Goal: Task Accomplishment & Management: Manage account settings

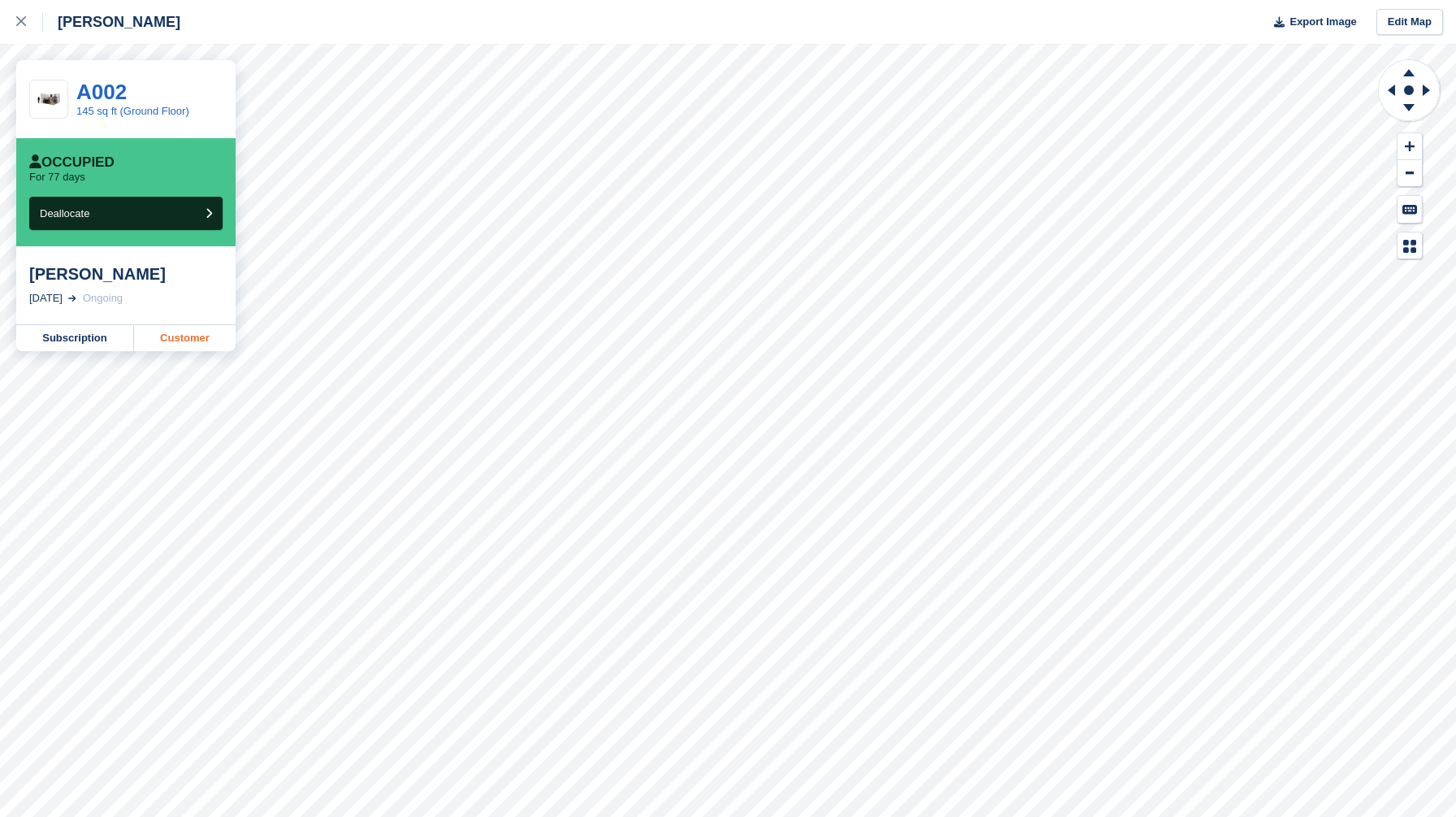
click at [175, 334] on link "Customer" at bounding box center [185, 338] width 101 height 26
click at [65, 338] on link "Subscription" at bounding box center [75, 338] width 118 height 26
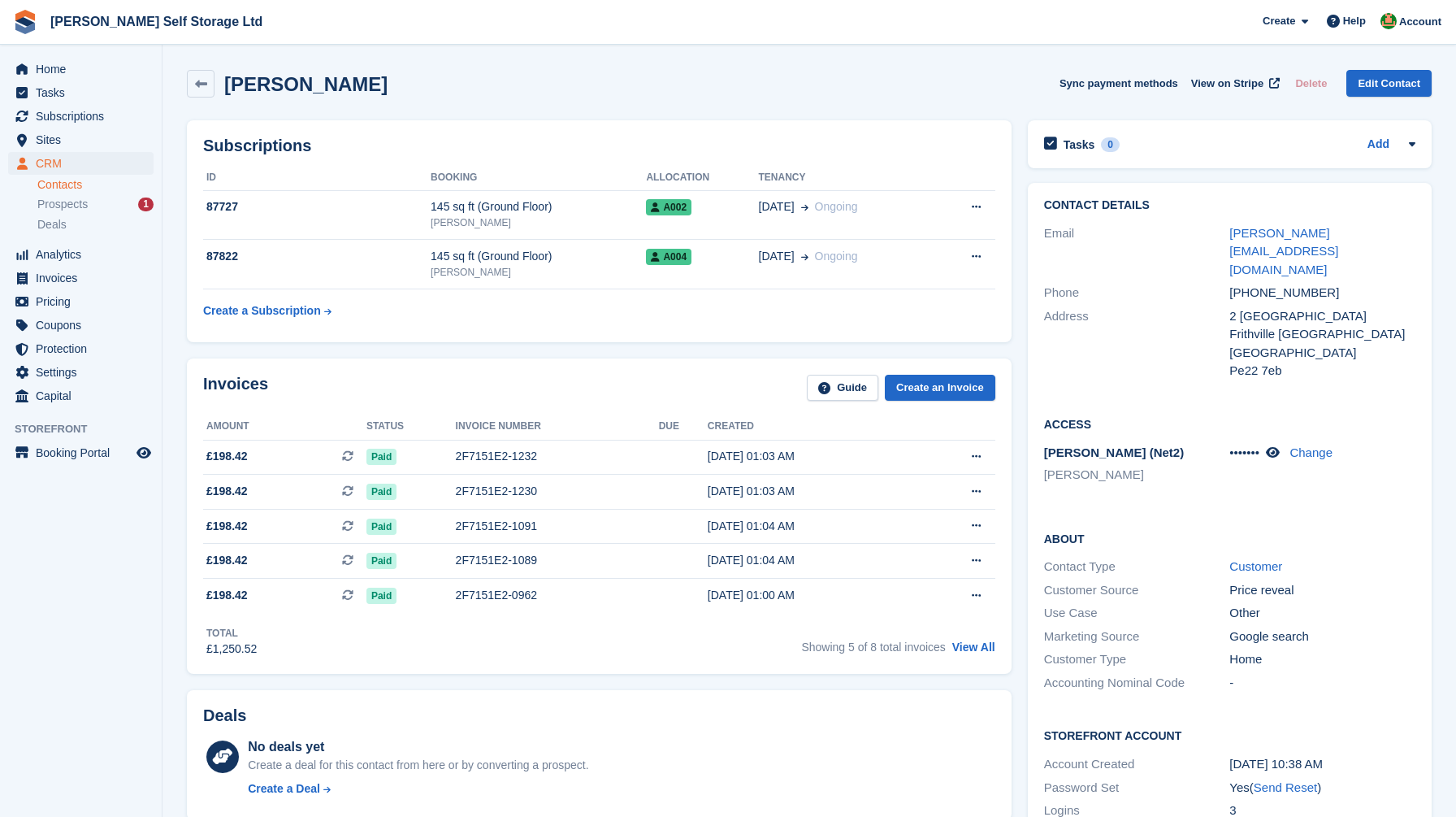
click at [1016, 676] on div "Invoices Guide Create an Invoice Amount Status Invoice number Due Created £198.…" at bounding box center [599, 516] width 841 height 332
click at [1023, 314] on div "Contact Details Email dani@oracleamg.com Phone +447872500843 Address 2 Hakerley…" at bounding box center [1230, 523] width 420 height 696
click at [92, 73] on span "Home" at bounding box center [85, 69] width 98 height 23
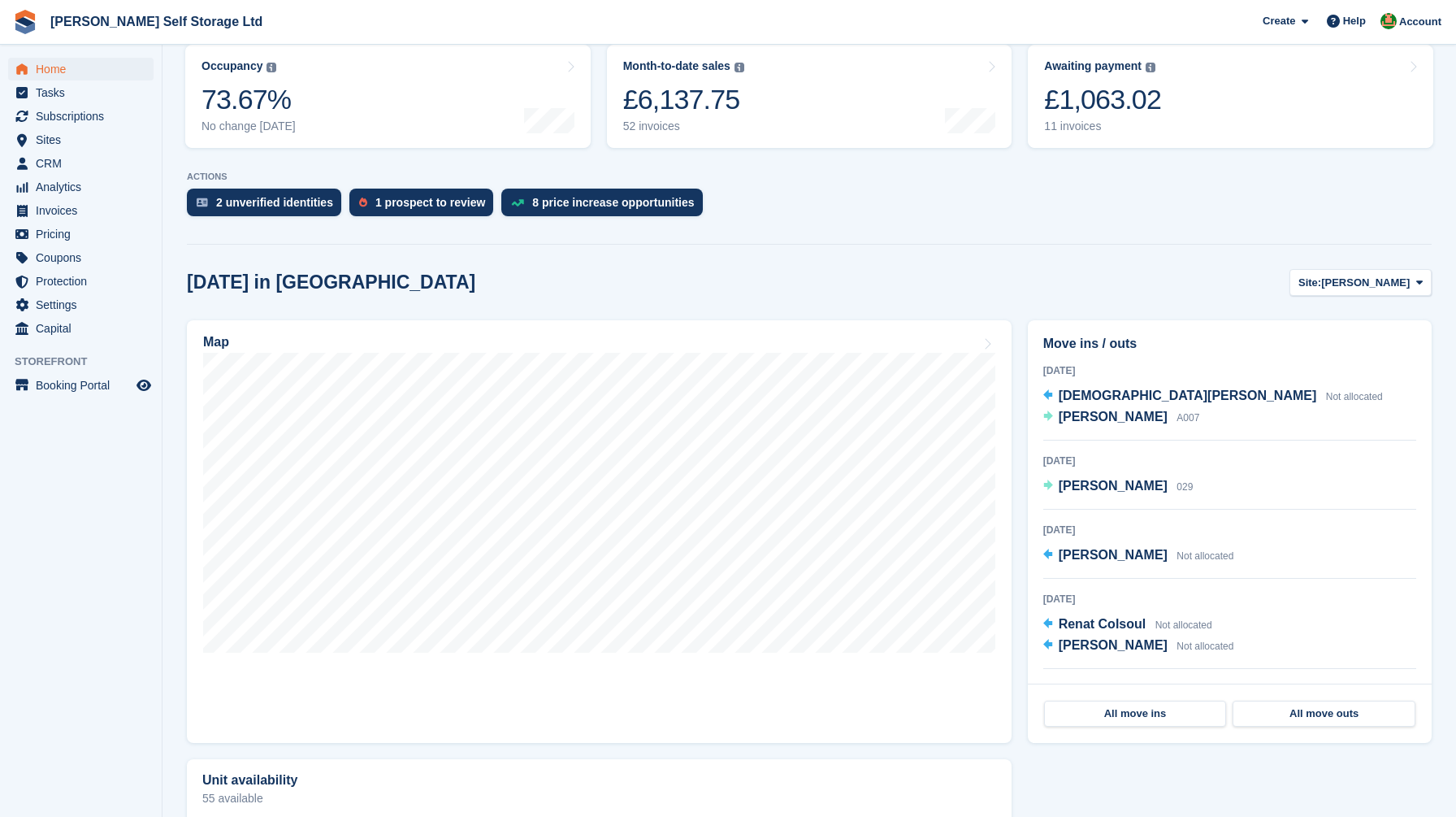
scroll to position [287, 0]
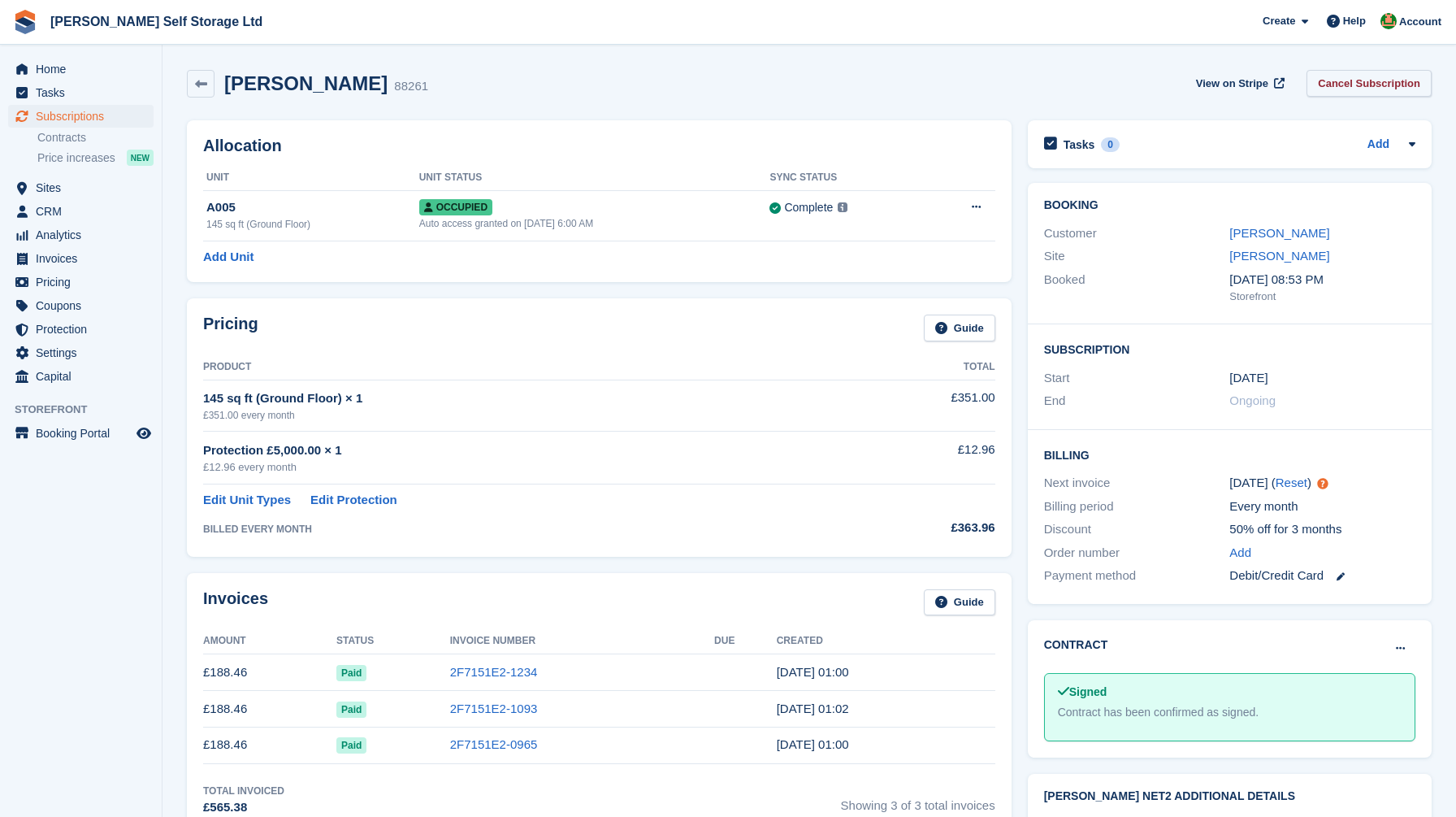
click at [1355, 87] on link "Cancel Subscription" at bounding box center [1369, 83] width 125 height 27
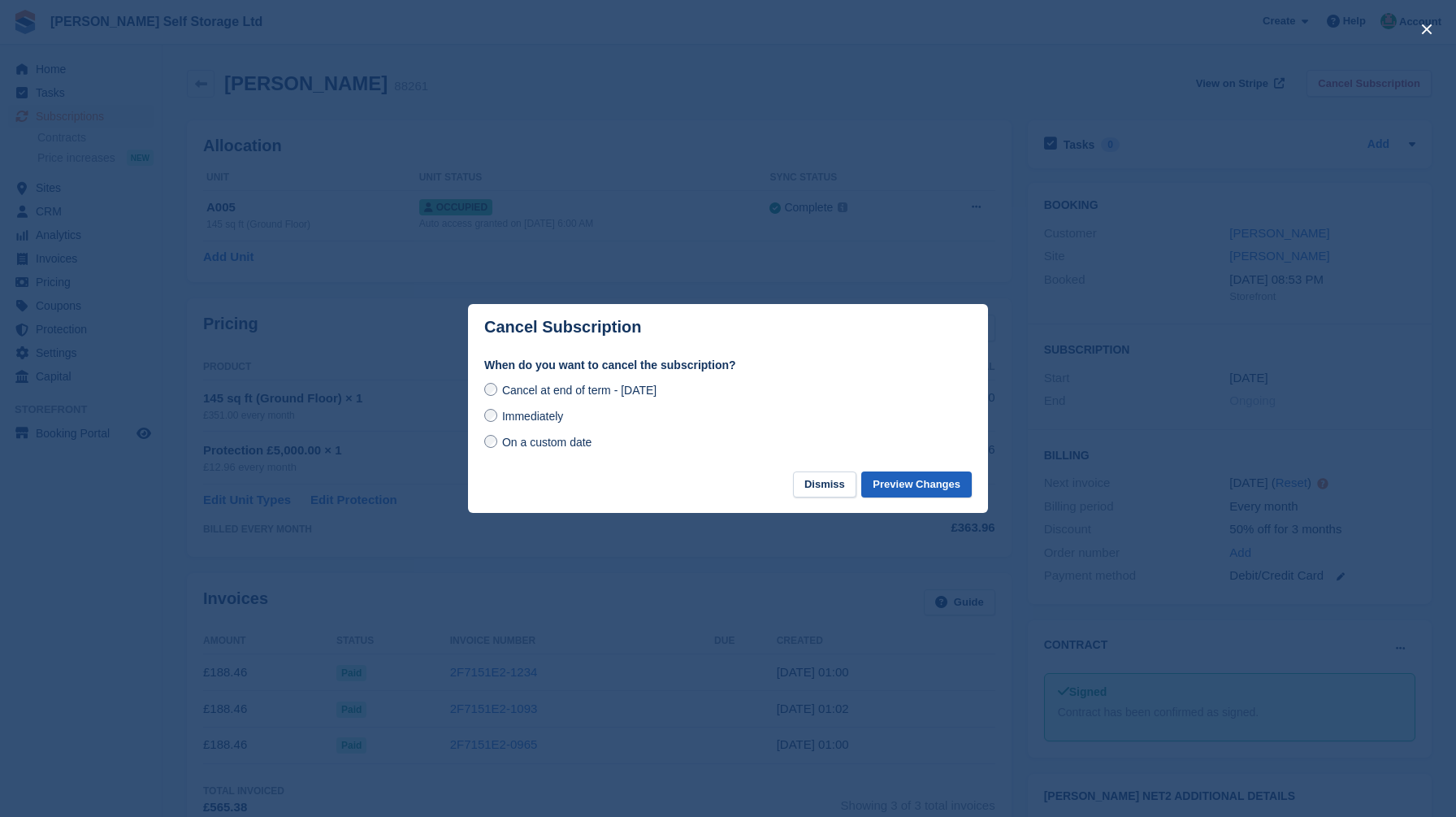
click at [935, 488] on button "Preview Changes" at bounding box center [916, 485] width 111 height 27
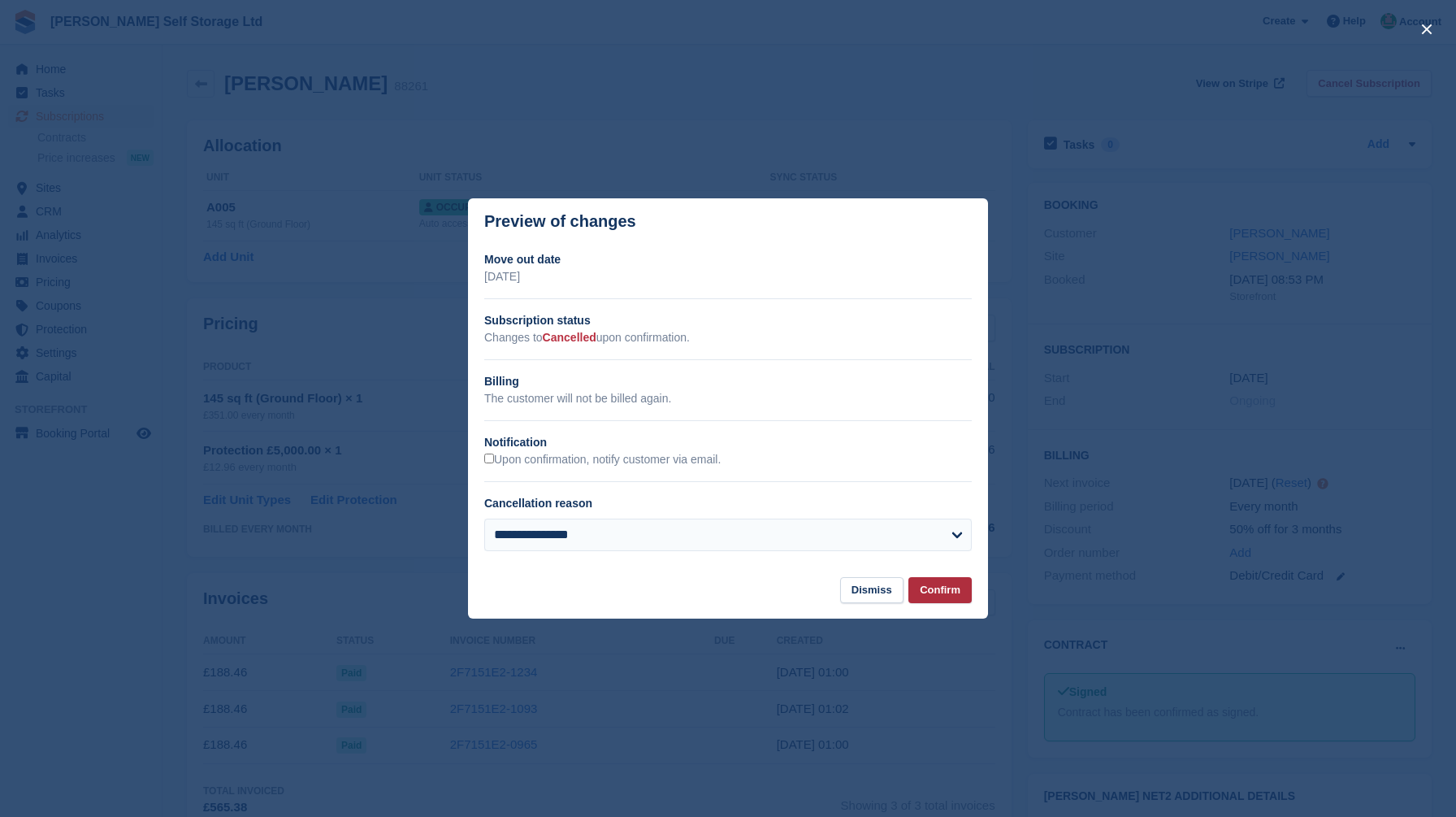
click at [942, 585] on button "Confirm" at bounding box center [940, 591] width 64 height 27
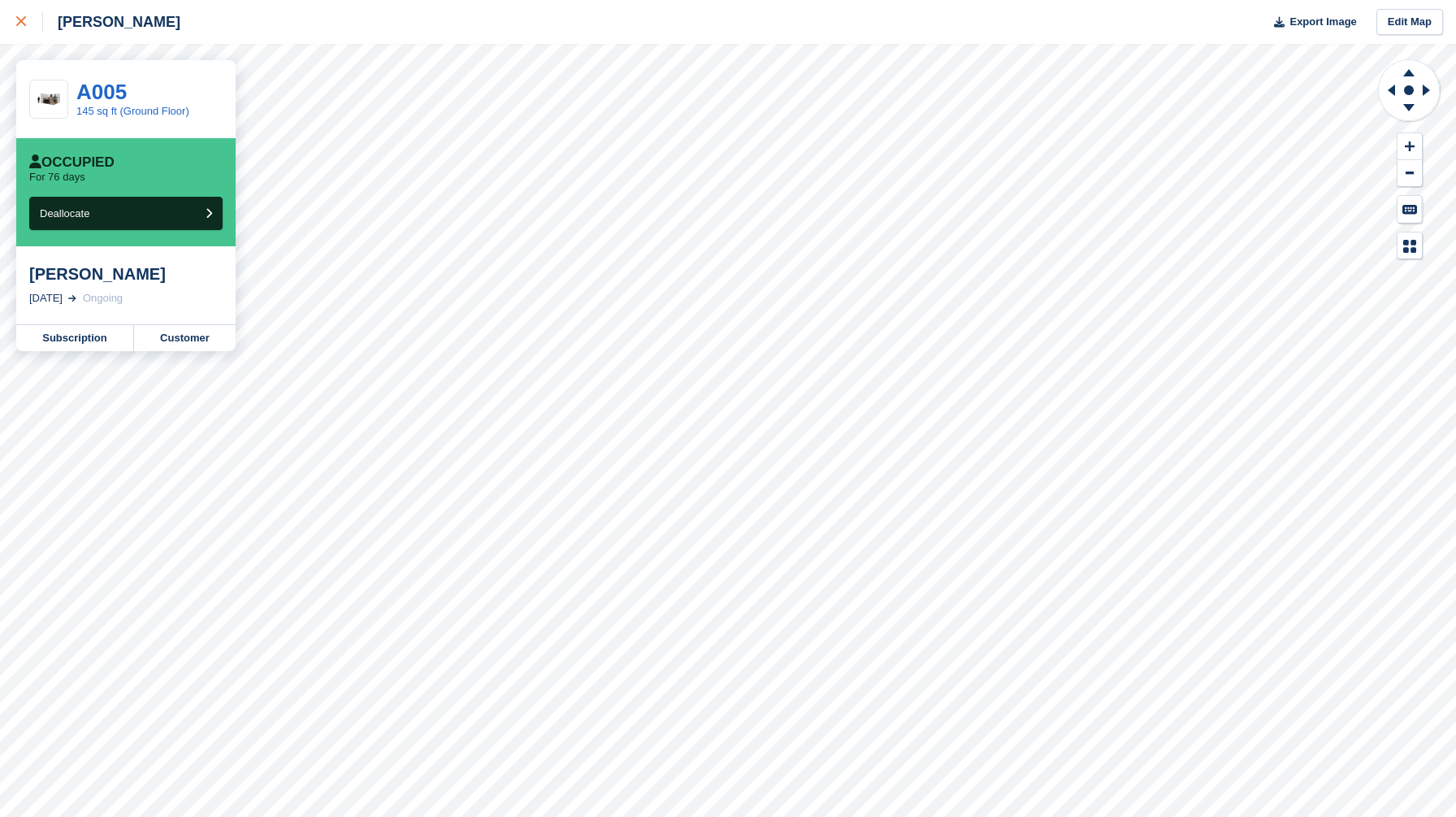
click at [10, 19] on link at bounding box center [21, 22] width 43 height 44
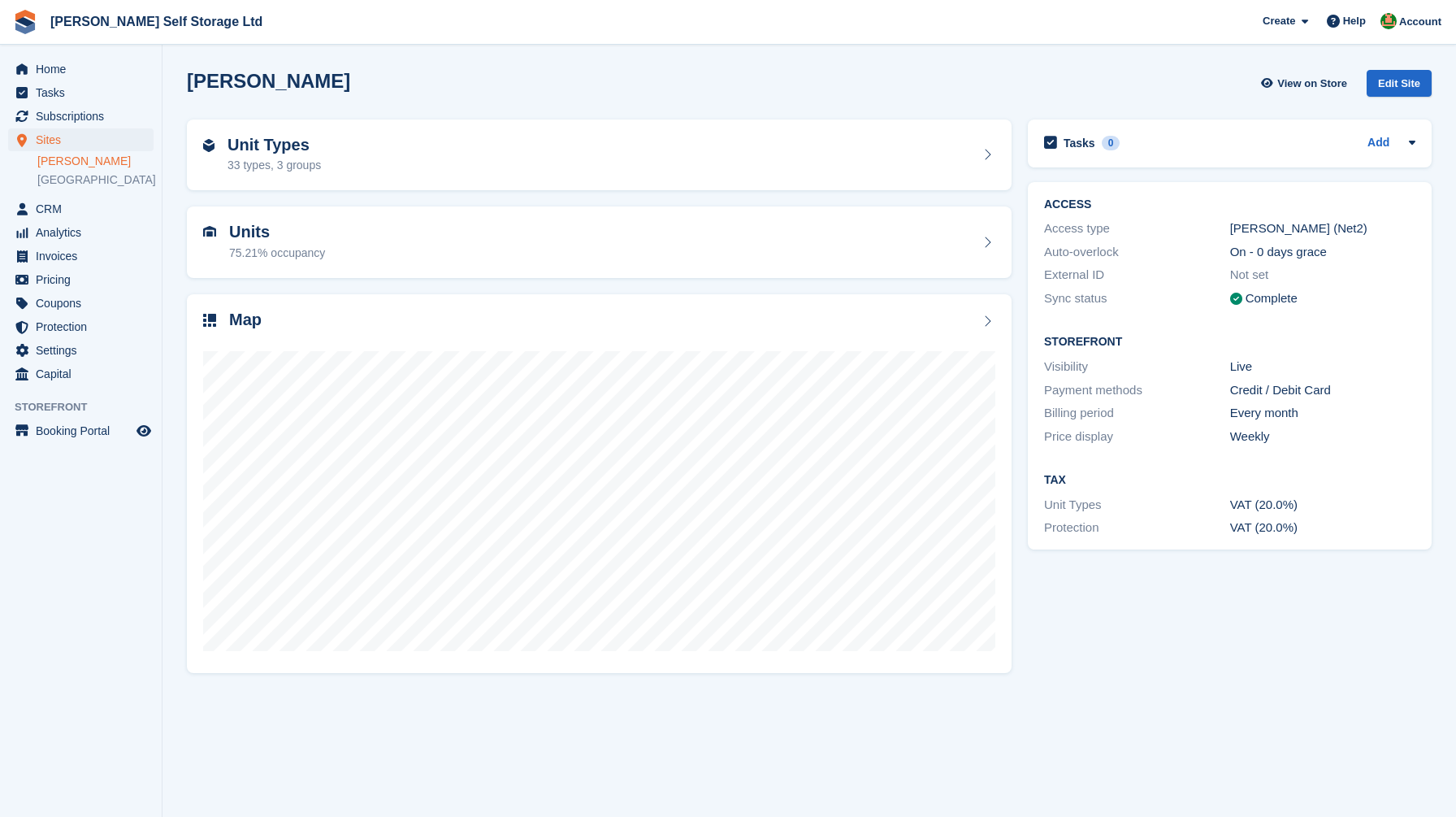
click at [845, 95] on div "Crosby View on Store Edit Site" at bounding box center [809, 83] width 1245 height 27
click at [66, 65] on span "Home" at bounding box center [85, 69] width 98 height 23
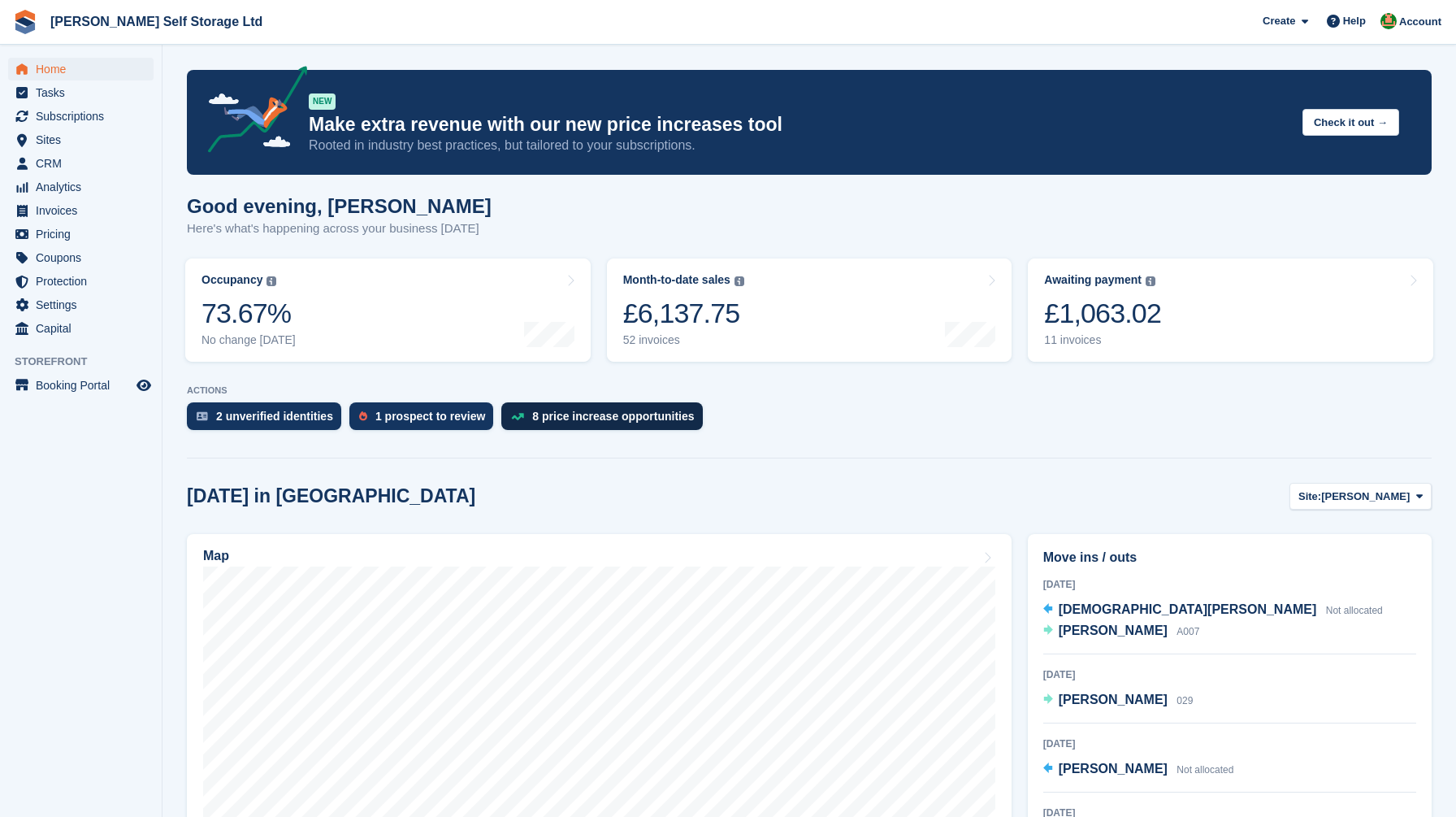
click at [609, 420] on div "8 price increase opportunities" at bounding box center [612, 416] width 162 height 13
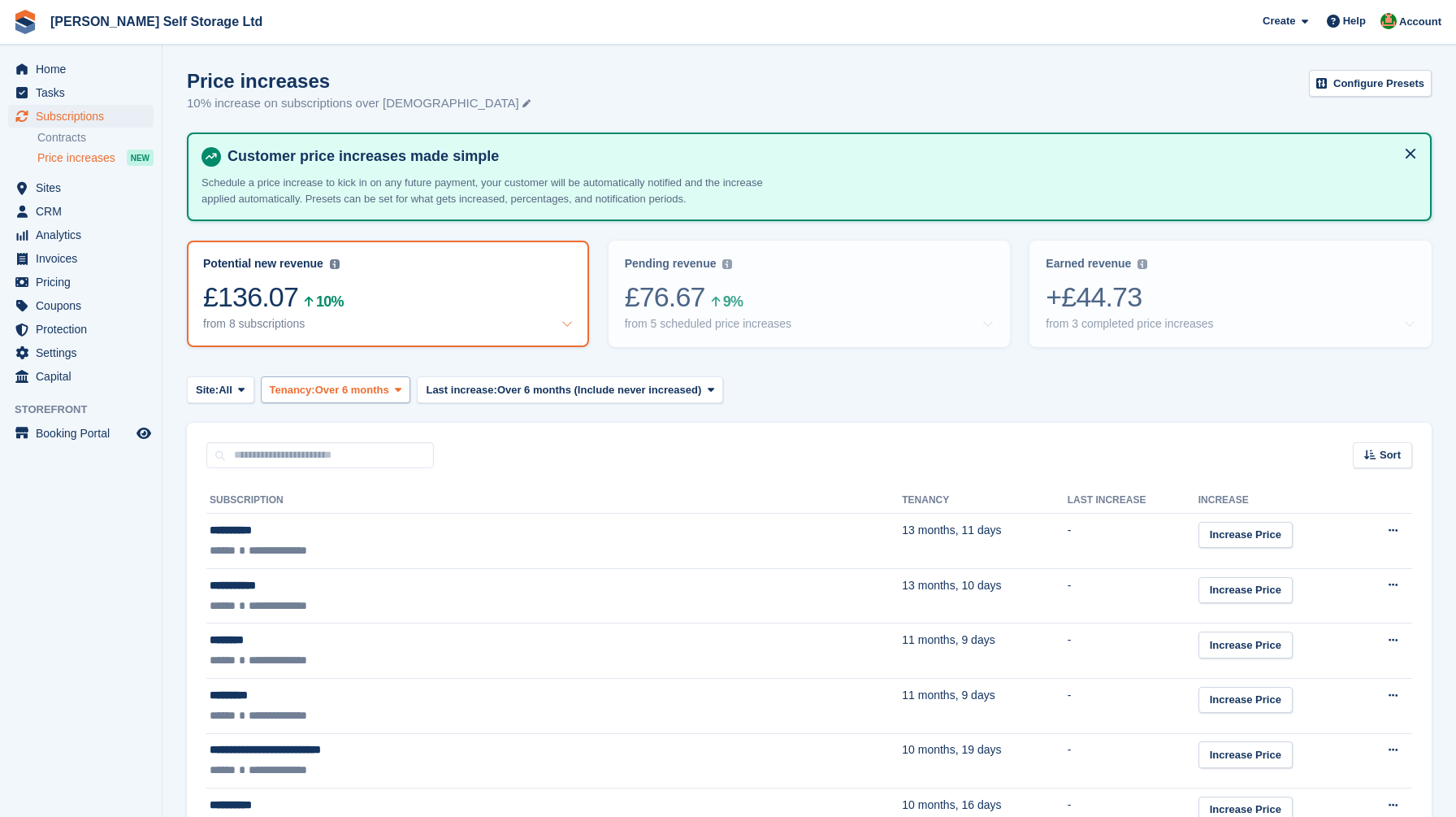
click at [353, 389] on span "Over 6 months" at bounding box center [352, 390] width 74 height 17
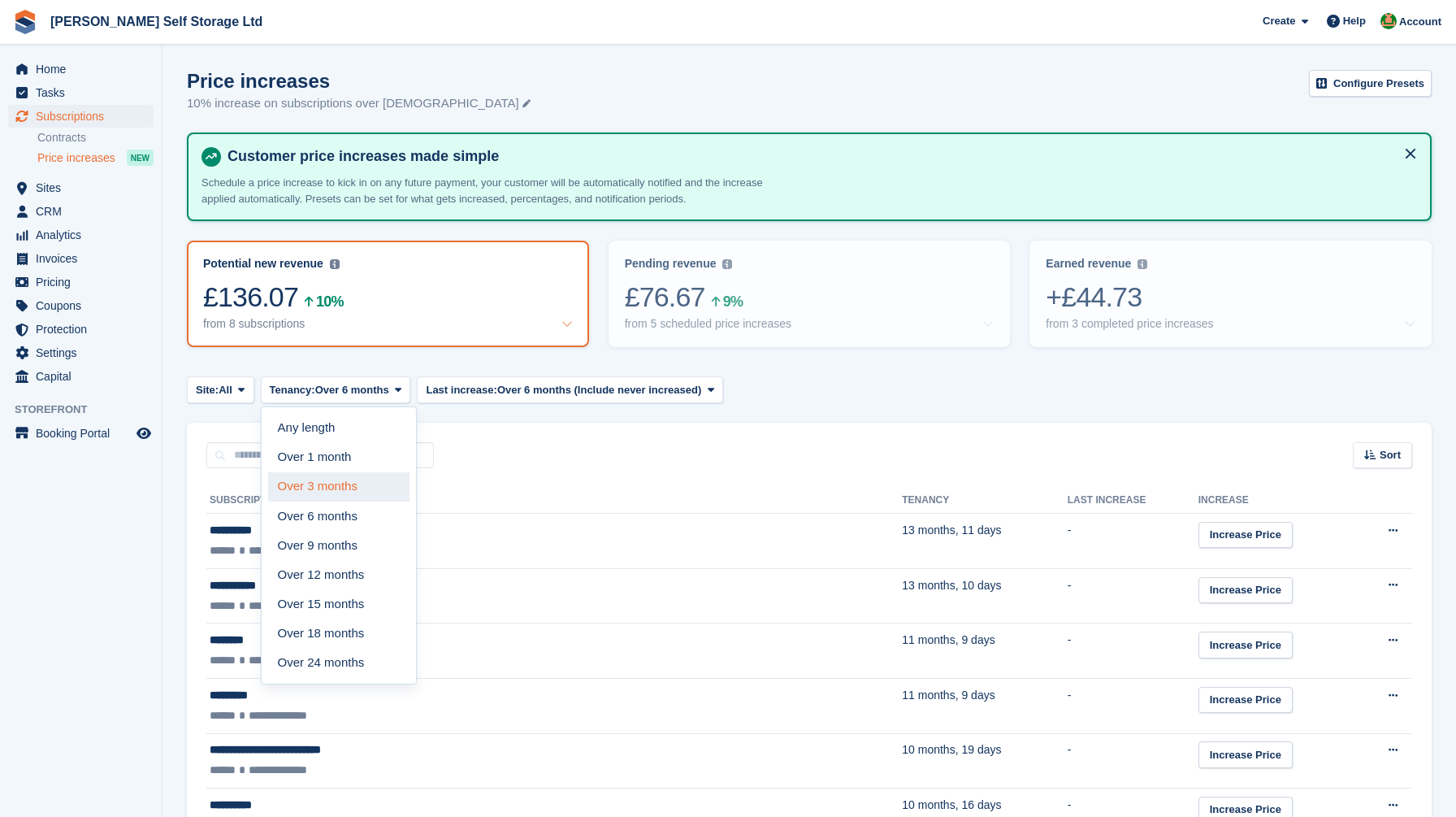
click at [330, 481] on link "Over 3 months" at bounding box center [339, 487] width 141 height 29
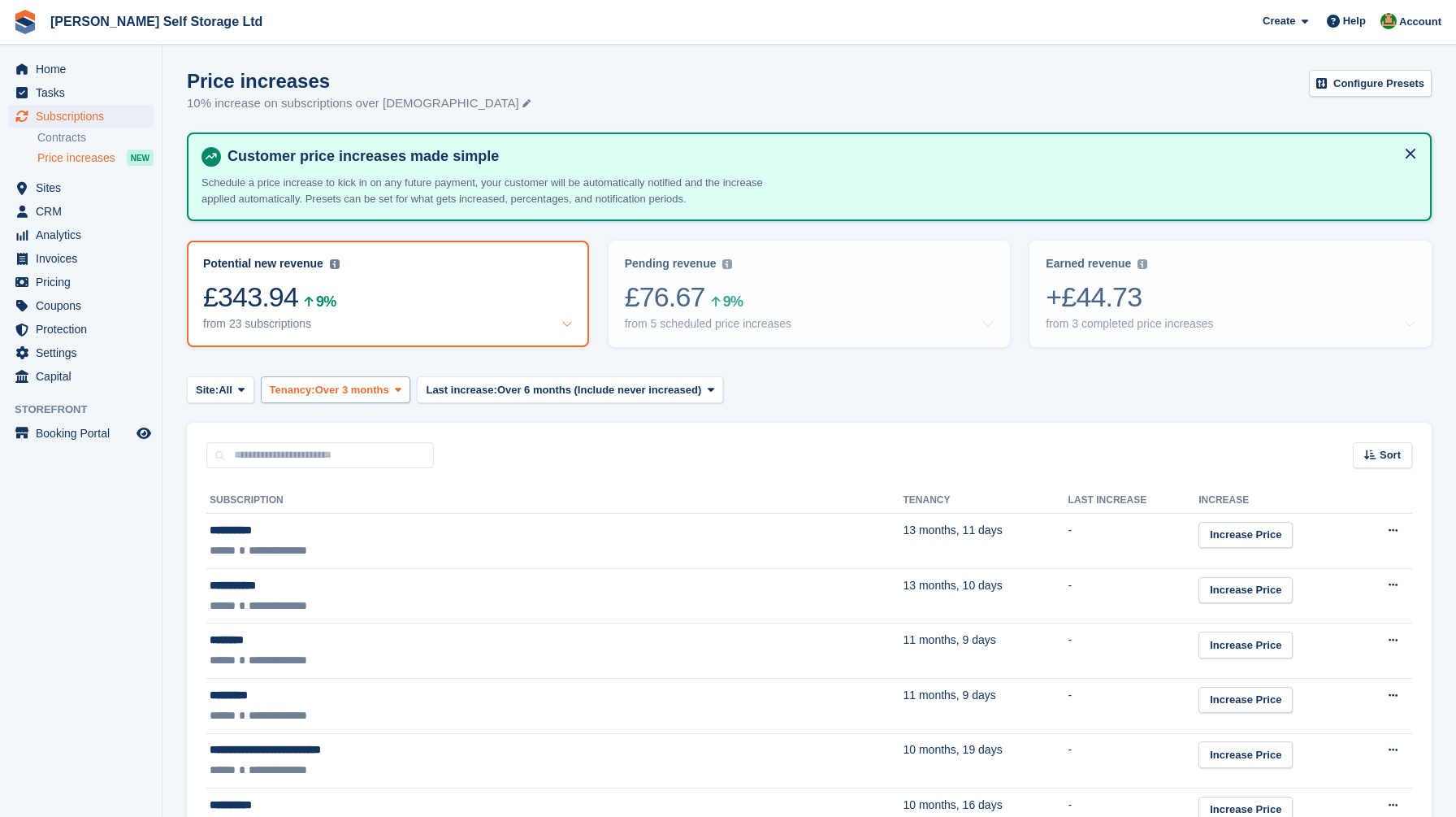
click at [404, 387] on span at bounding box center [397, 389] width 13 height 13
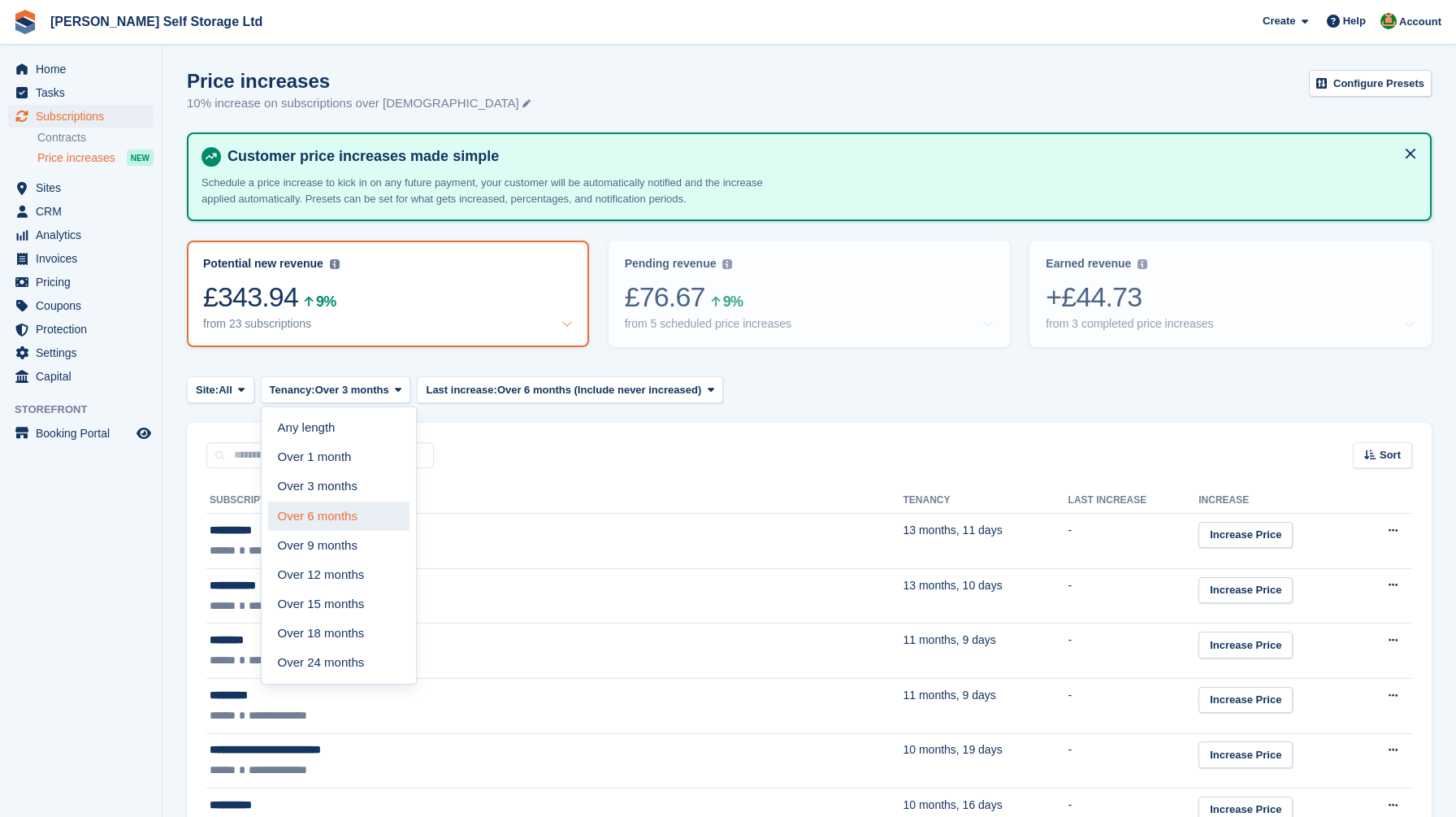
click at [364, 522] on link "Over 6 months" at bounding box center [339, 516] width 141 height 29
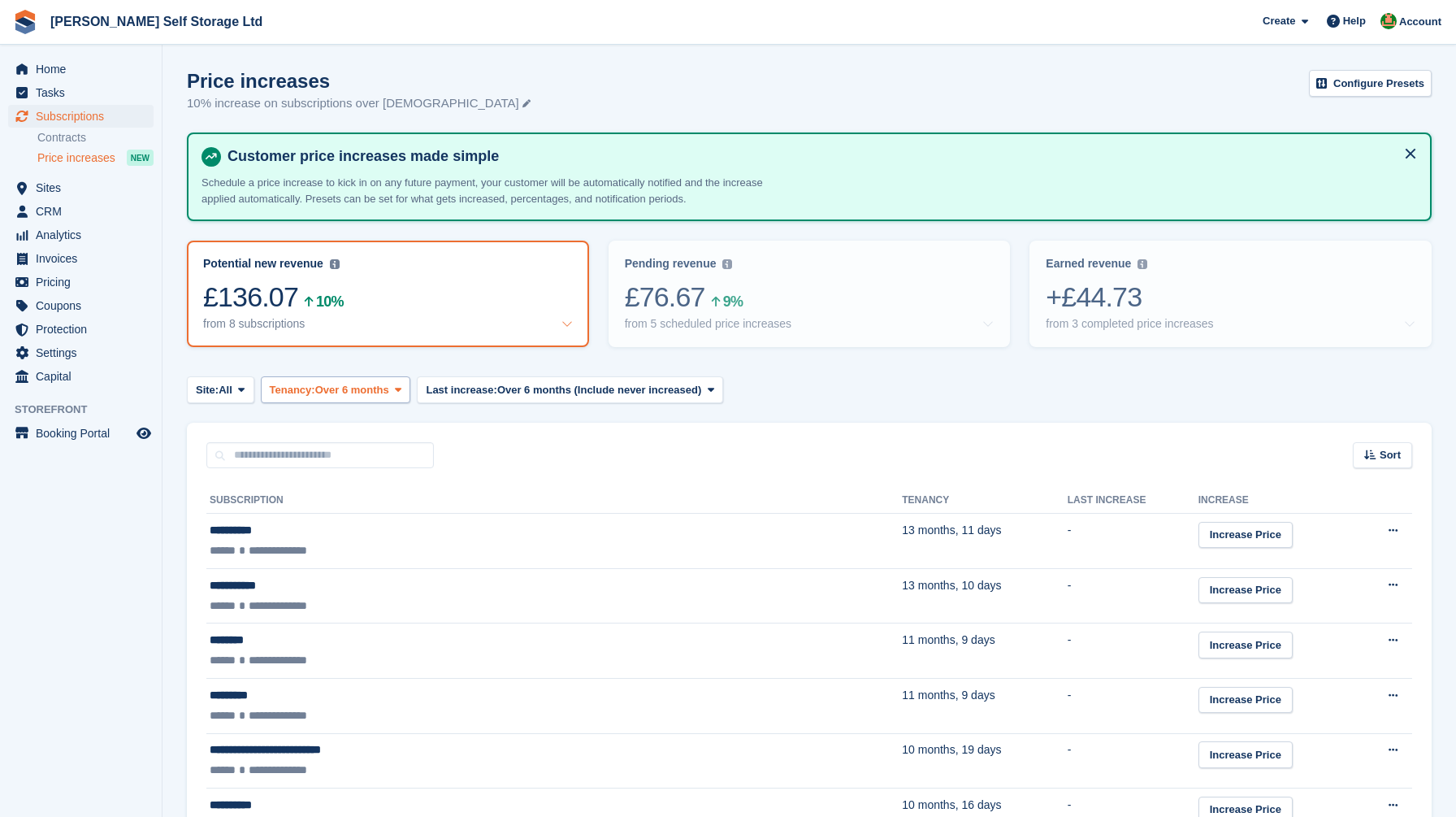
click at [359, 391] on span "Over 6 months" at bounding box center [352, 390] width 74 height 17
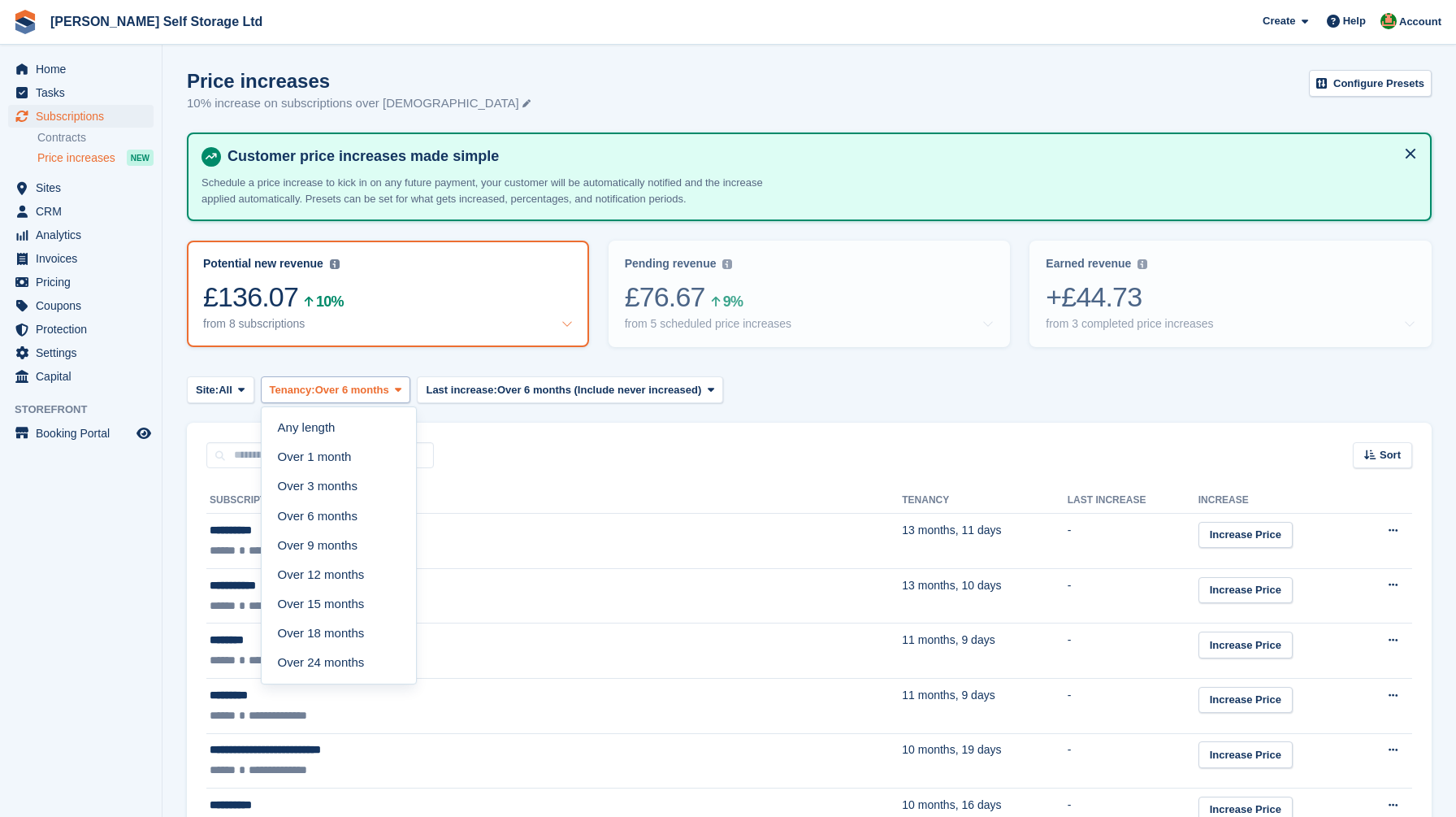
click at [359, 391] on span "Over 6 months" at bounding box center [352, 390] width 74 height 17
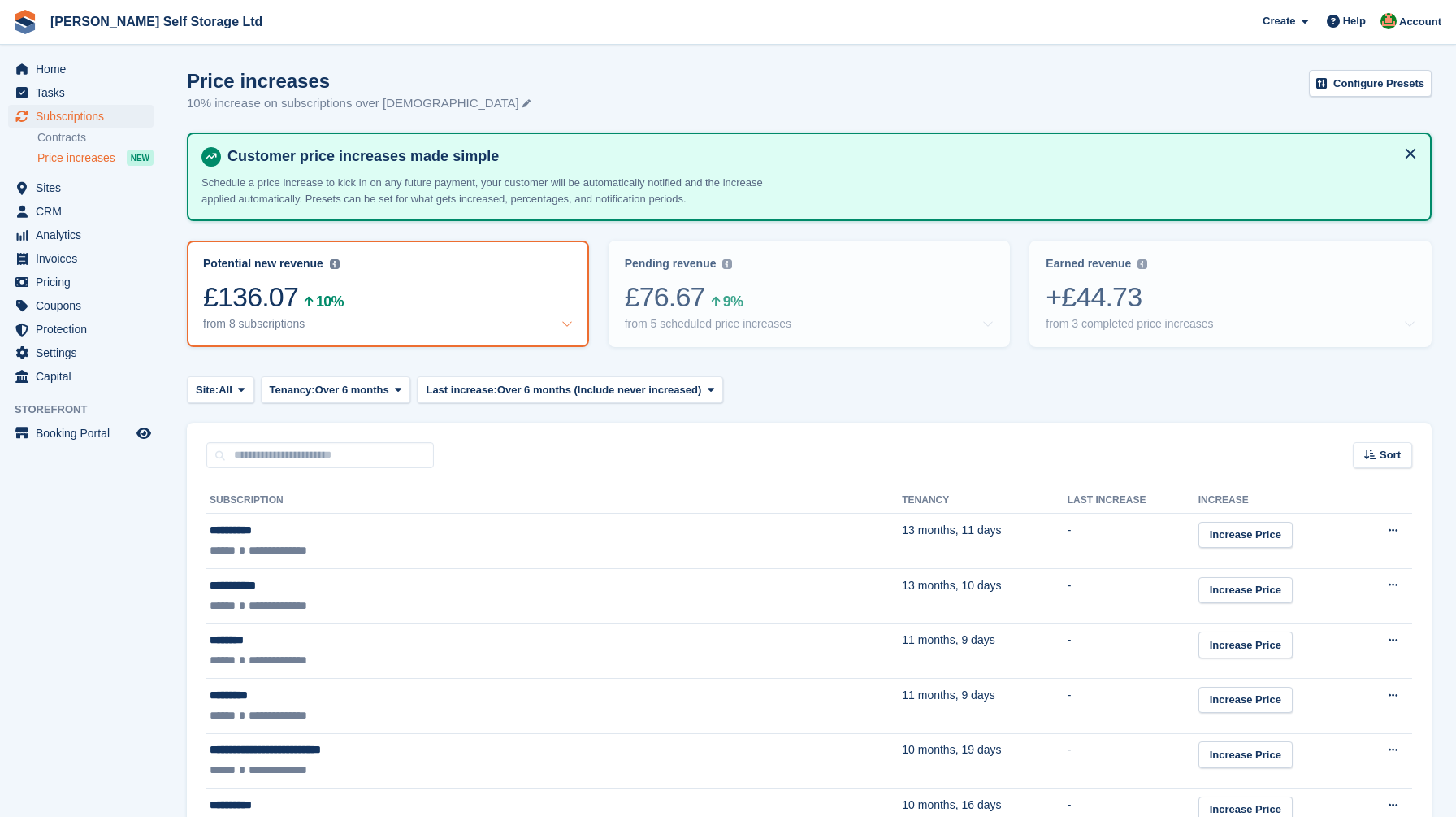
click at [176, 419] on section "Price increases 10% increase on subscriptions over 6 months old Configure Prese…" at bounding box center [809, 516] width 1294 height 1034
click at [64, 73] on span "Home" at bounding box center [85, 69] width 98 height 23
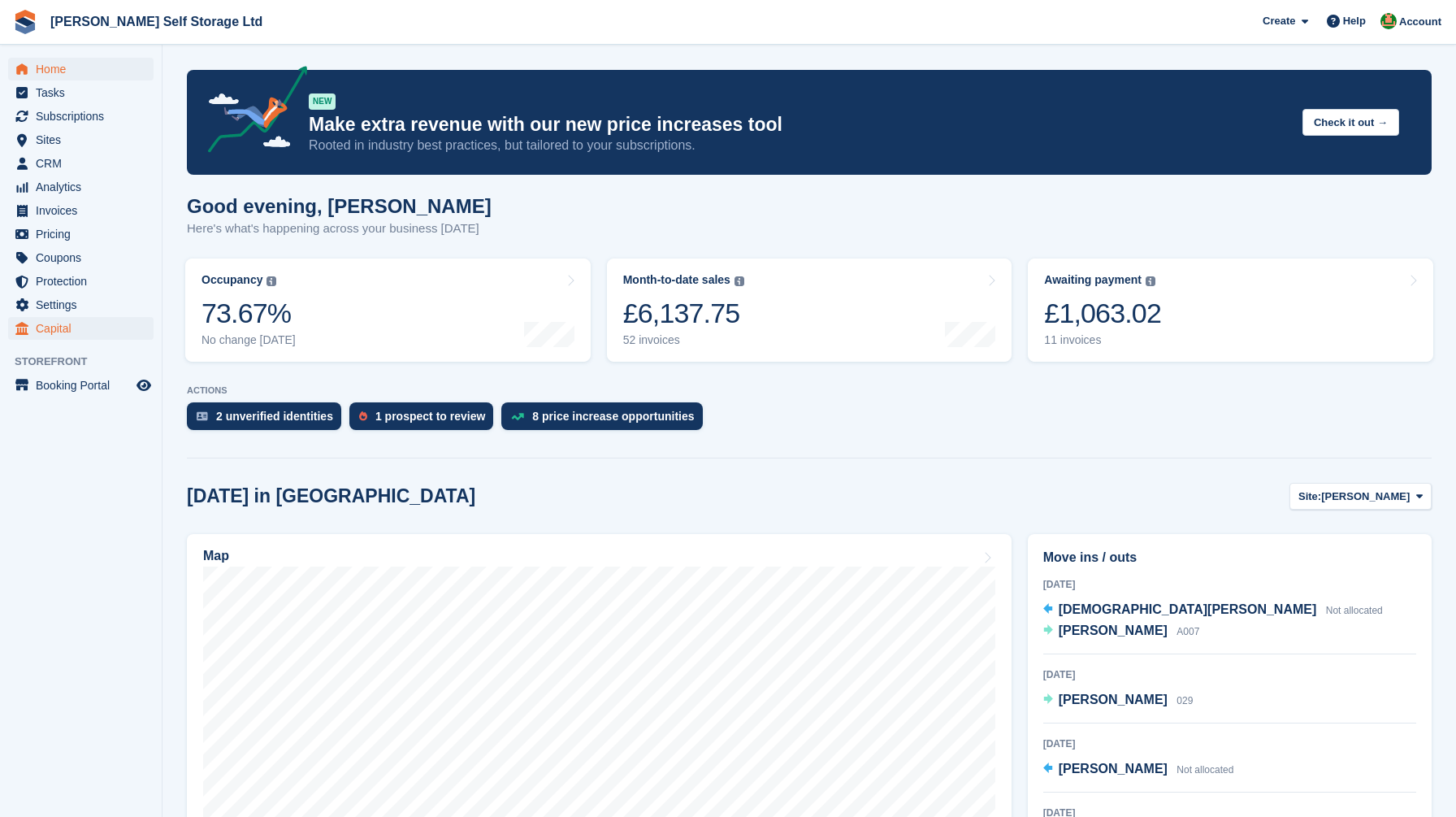
click at [51, 327] on span "Capital" at bounding box center [85, 329] width 98 height 23
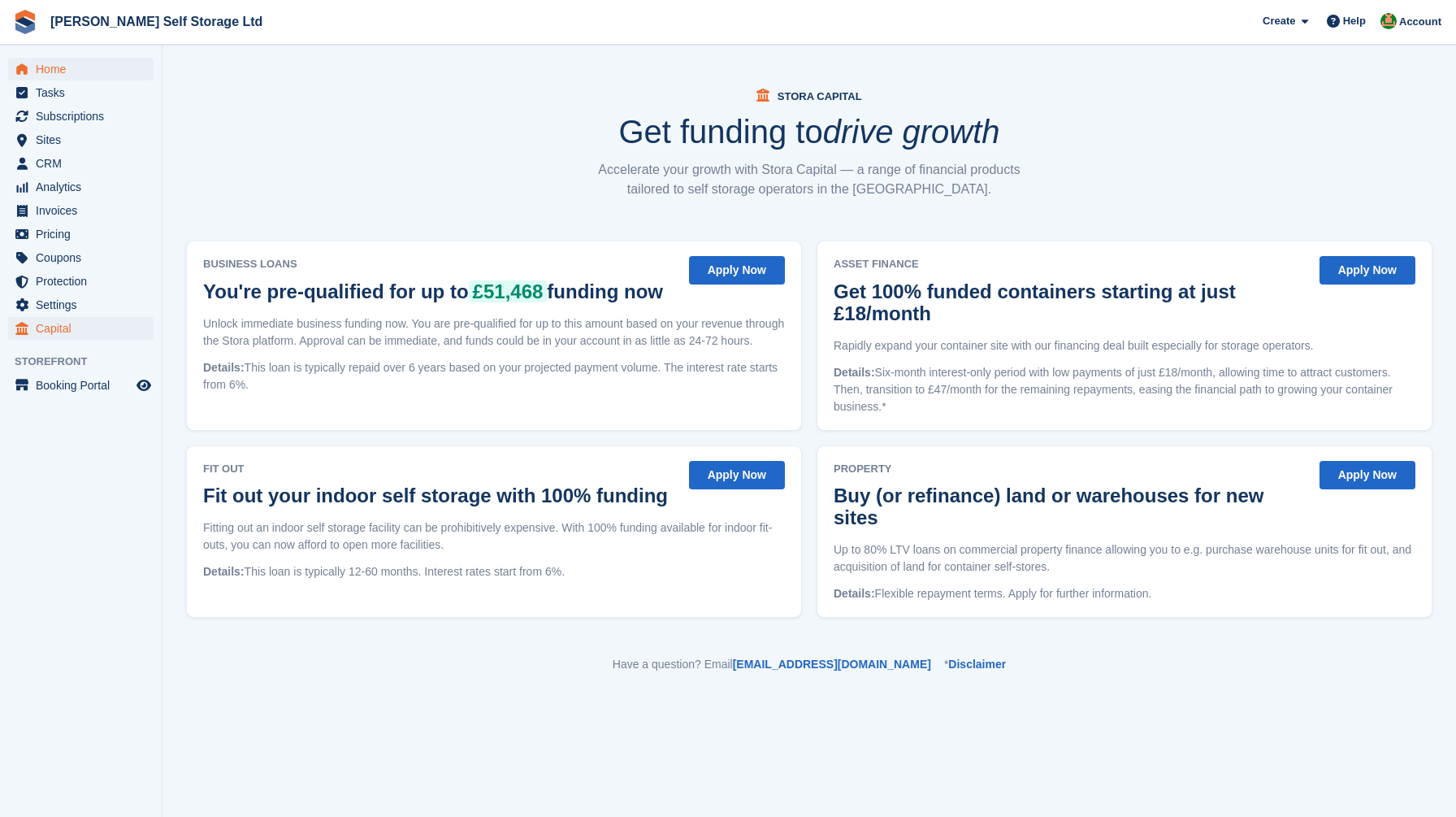
click at [61, 66] on span "Home" at bounding box center [85, 69] width 98 height 23
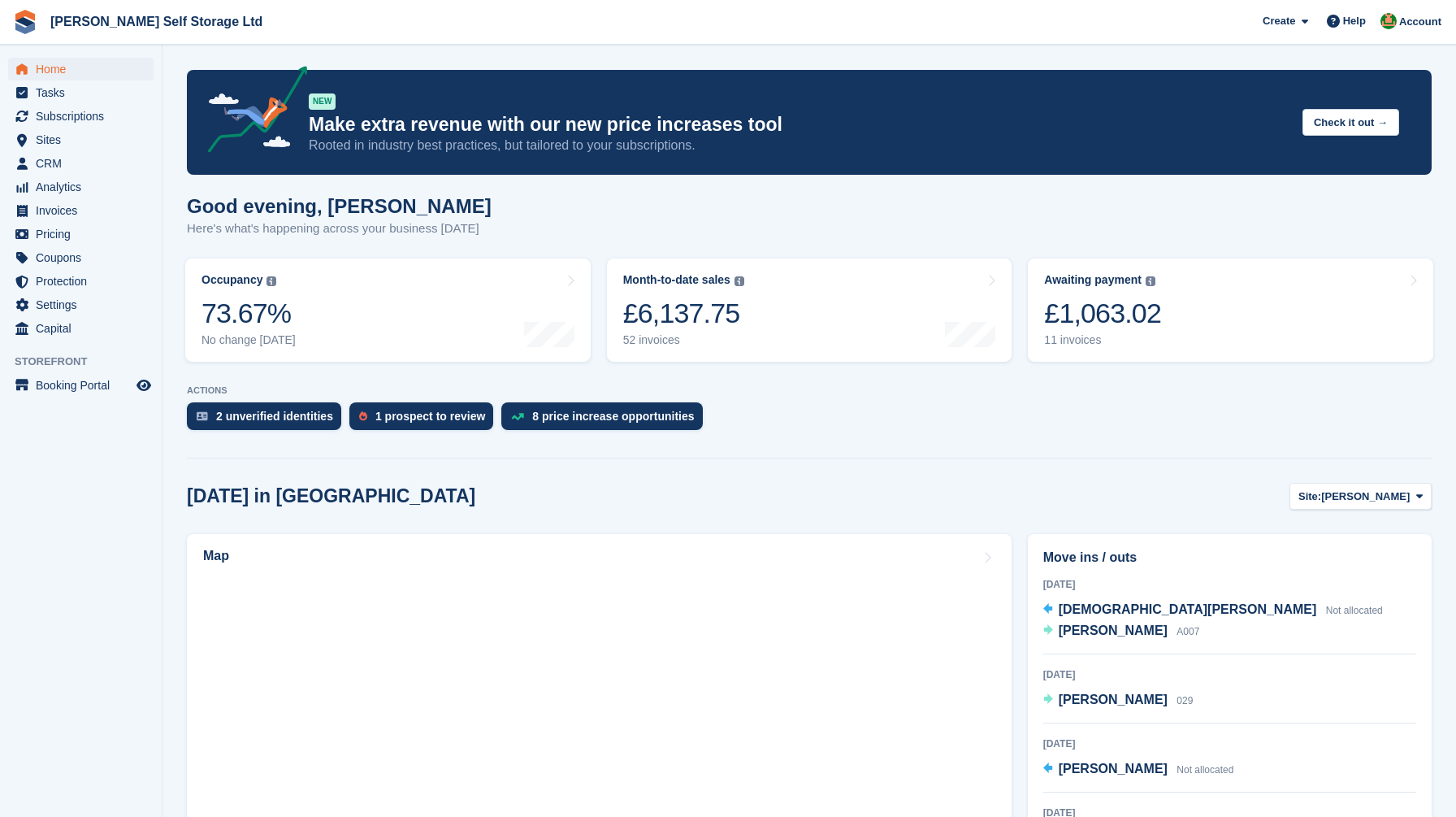
click at [62, 102] on span "Tasks" at bounding box center [85, 93] width 98 height 23
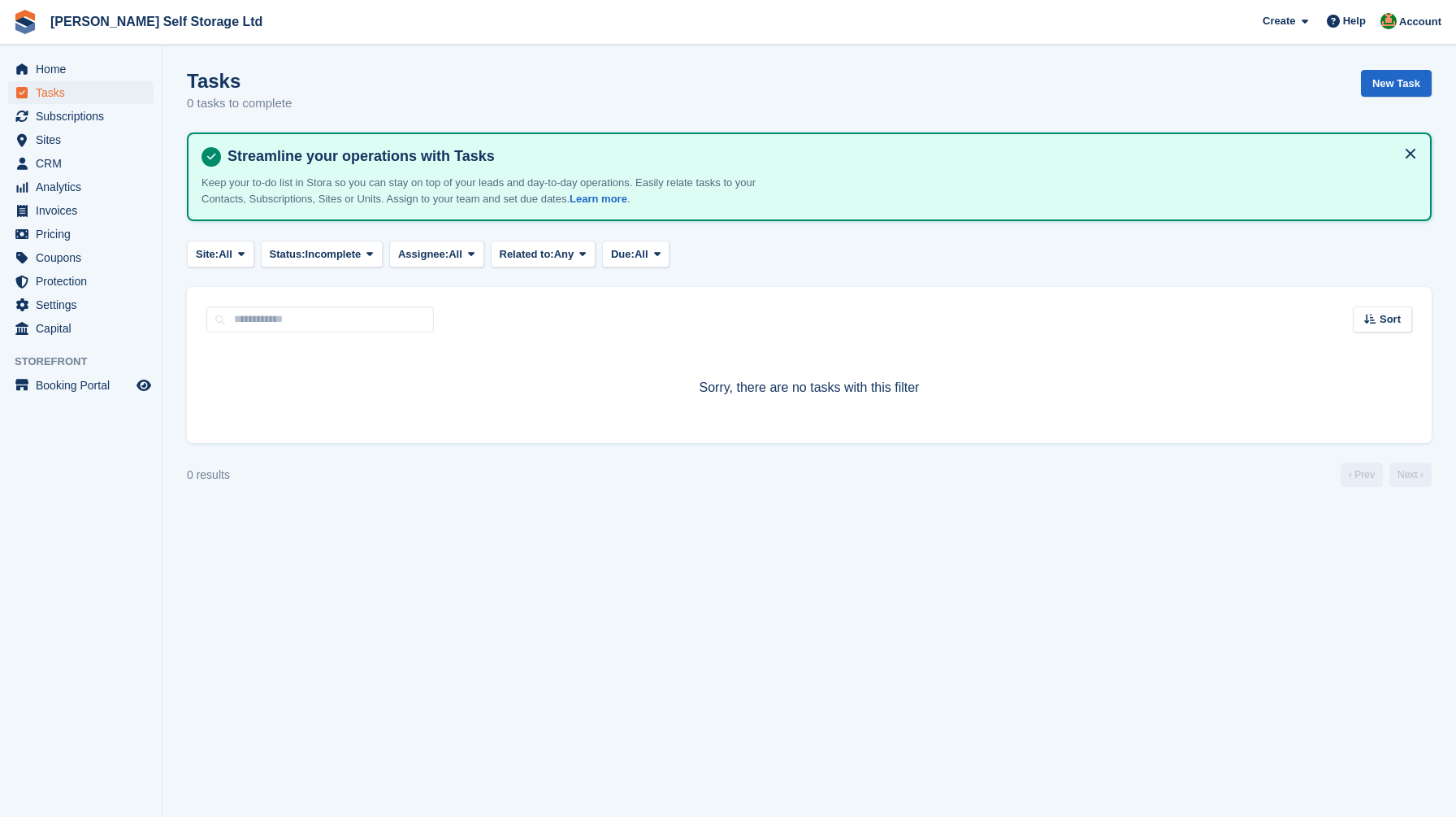
click at [65, 114] on span "Subscriptions" at bounding box center [85, 116] width 98 height 23
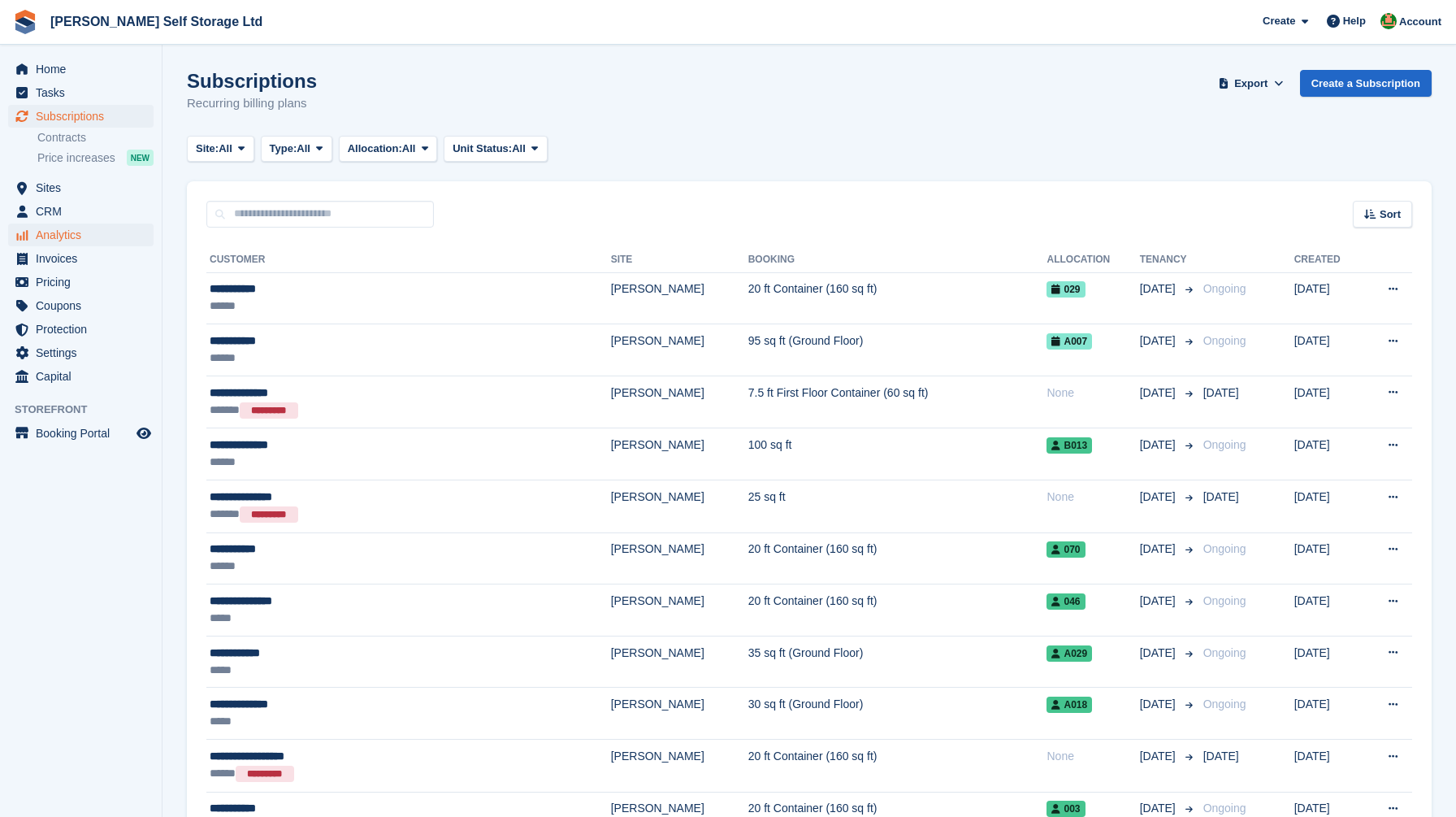
click at [59, 232] on span "Analytics" at bounding box center [85, 235] width 98 height 23
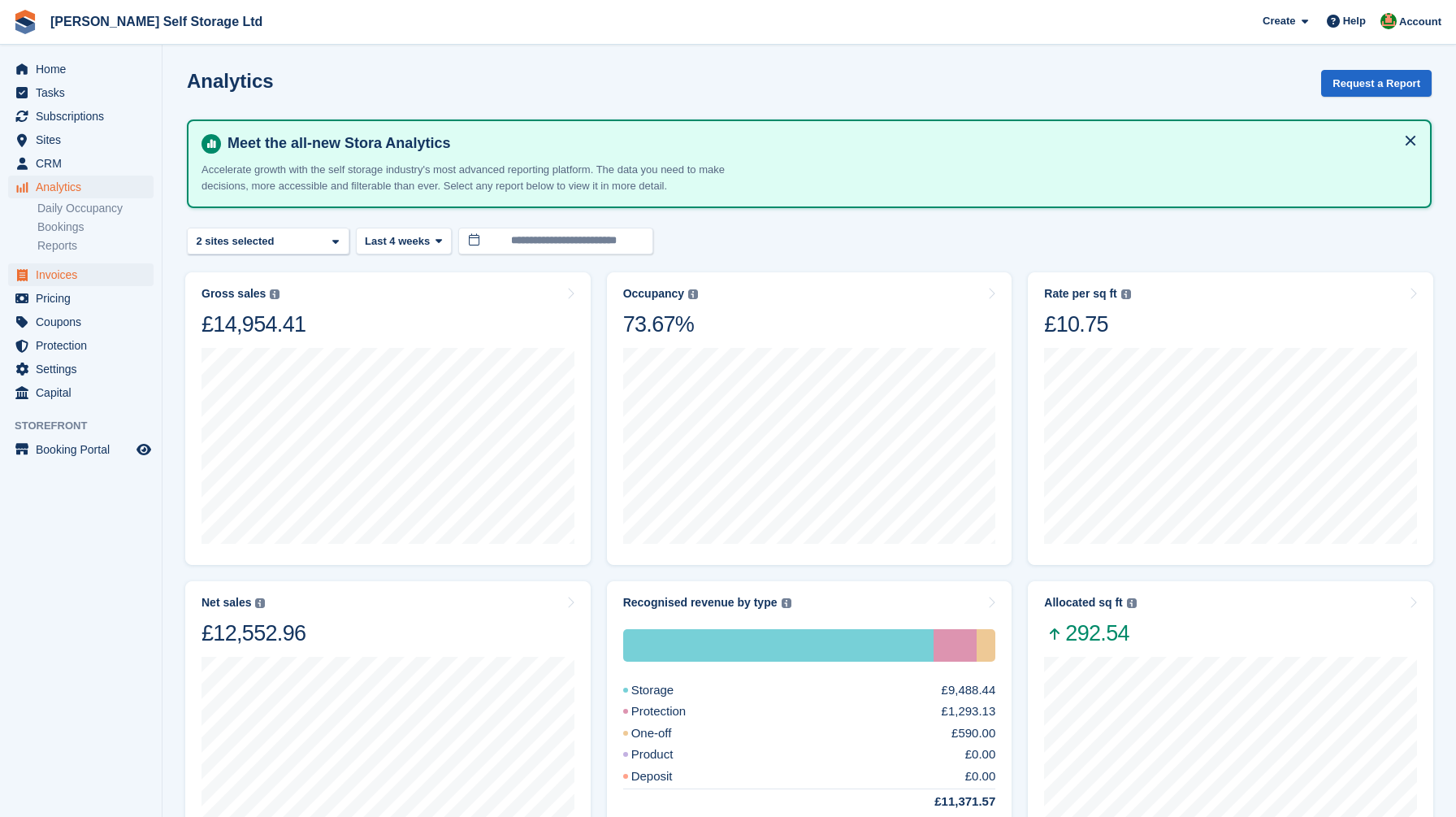
click at [77, 267] on span "Invoices" at bounding box center [85, 274] width 98 height 23
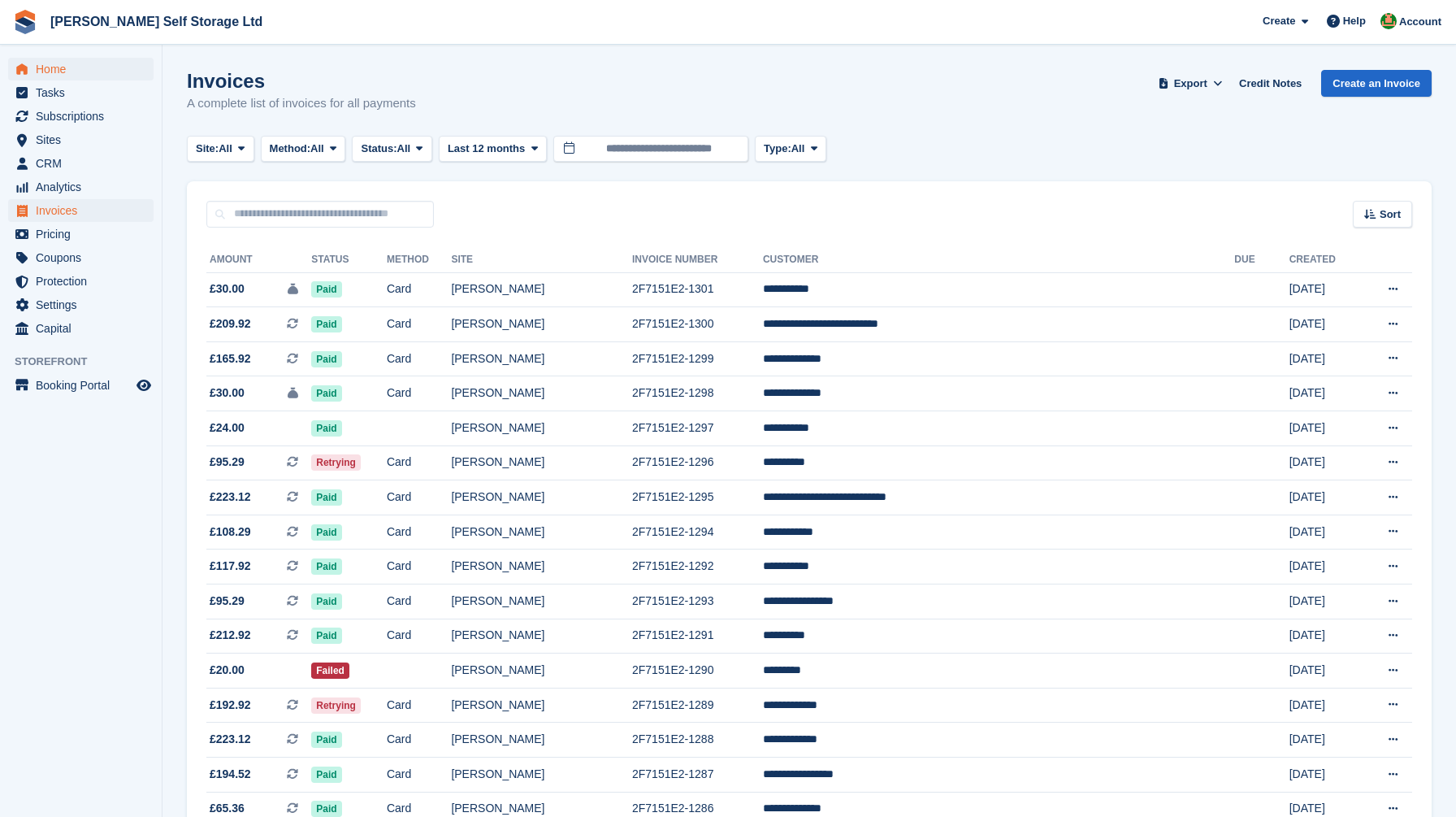
click at [58, 66] on span "Home" at bounding box center [85, 69] width 98 height 23
